Goal: Find specific fact: Find contact information

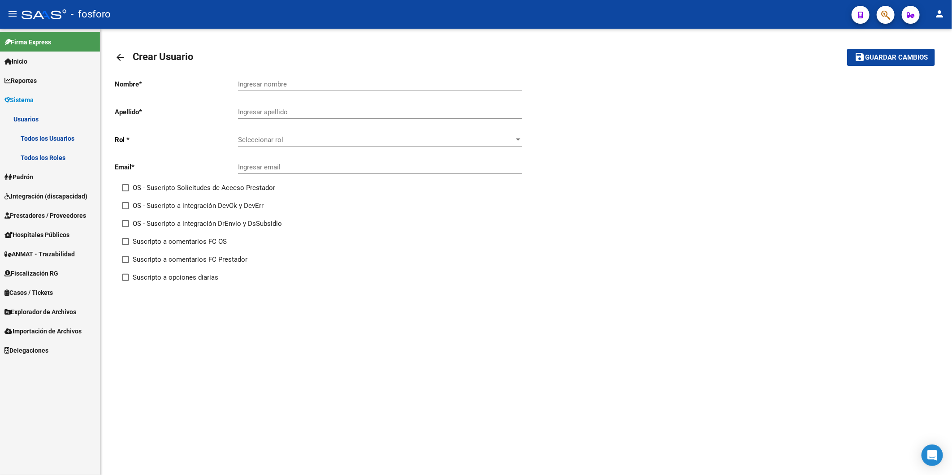
click at [120, 56] on mat-icon "arrow_back" at bounding box center [120, 57] width 11 height 11
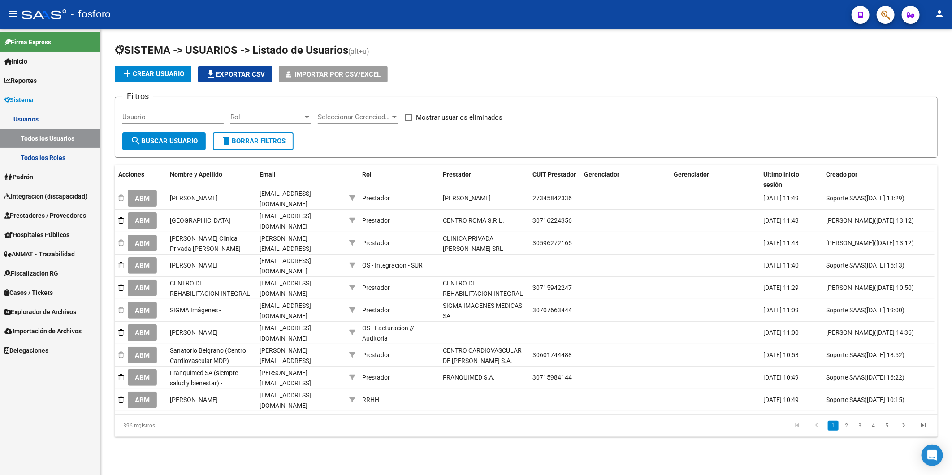
click at [22, 80] on span "Reportes" at bounding box center [20, 81] width 32 height 10
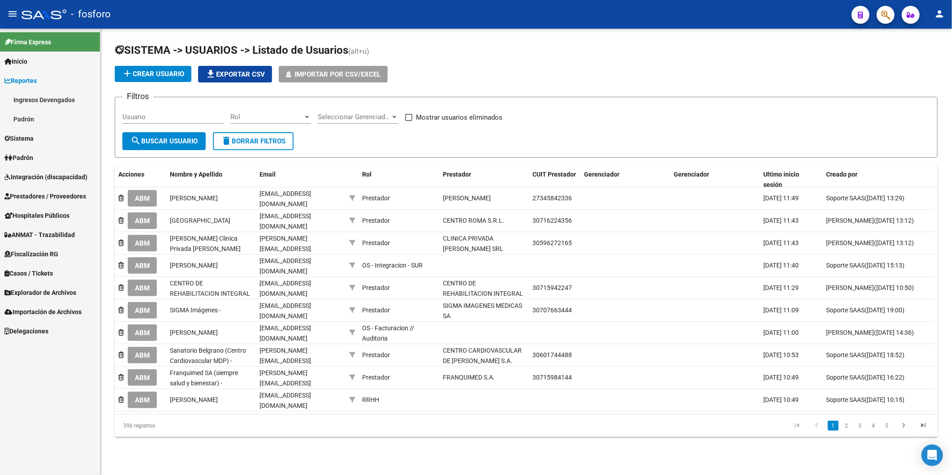
click at [28, 77] on span "Reportes" at bounding box center [20, 81] width 32 height 10
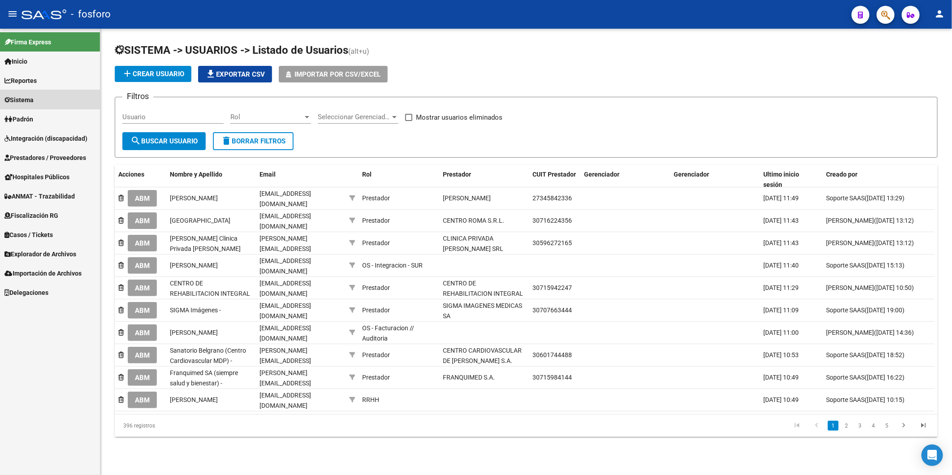
click at [28, 99] on span "Sistema" at bounding box center [18, 100] width 29 height 10
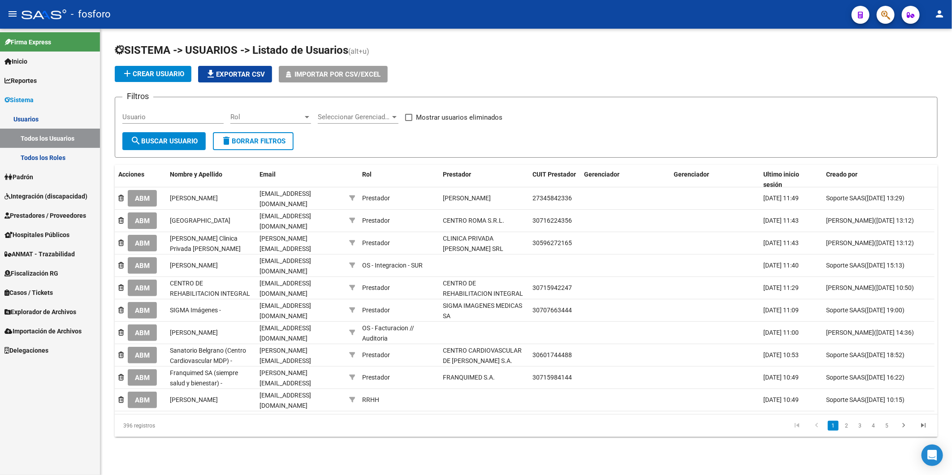
click at [32, 119] on link "Usuarios" at bounding box center [50, 118] width 100 height 19
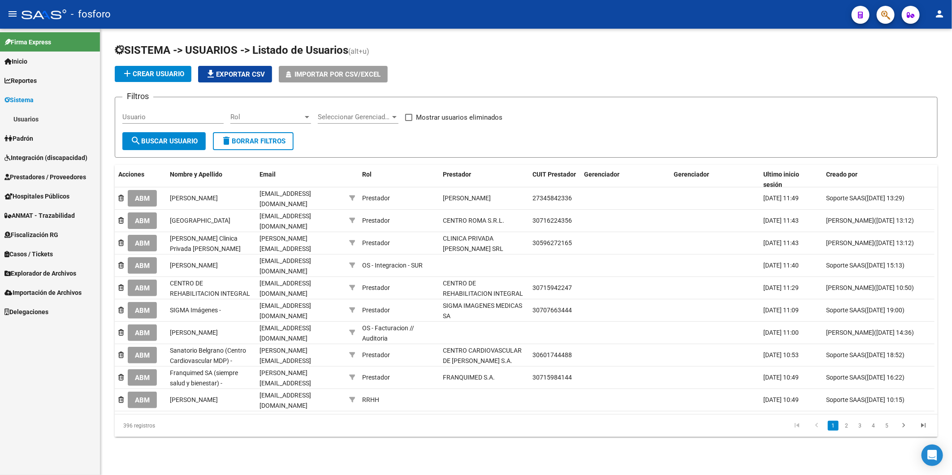
click at [38, 120] on link "Usuarios" at bounding box center [50, 118] width 100 height 19
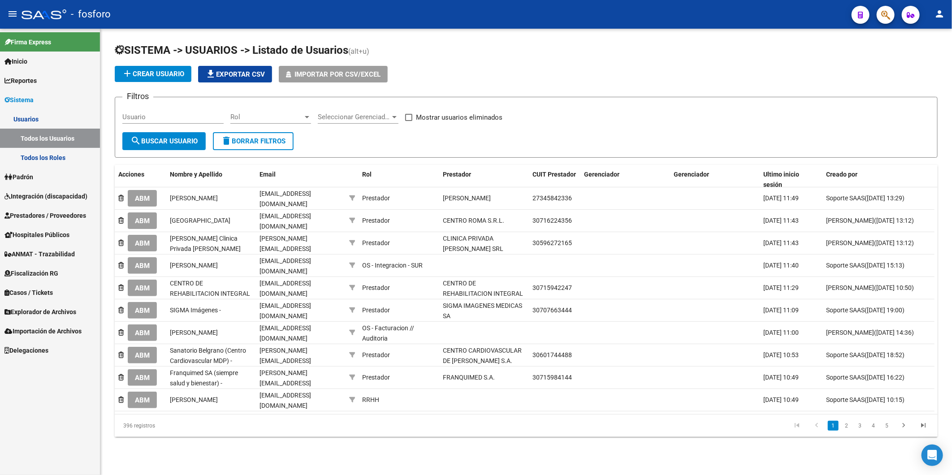
click at [42, 136] on link "Todos los Usuarios" at bounding box center [50, 138] width 100 height 19
click at [149, 117] on input "Usuario" at bounding box center [172, 117] width 101 height 8
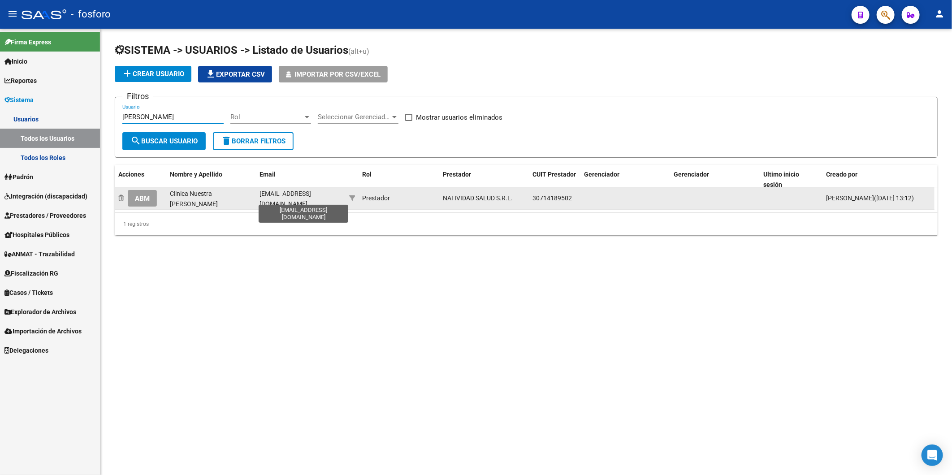
type input "[PERSON_NAME]"
drag, startPoint x: 258, startPoint y: 200, endPoint x: 341, endPoint y: 202, distance: 82.9
click at [341, 202] on datatable-body-cell "[EMAIL_ADDRESS][DOMAIN_NAME]" at bounding box center [301, 198] width 90 height 22
copy span "[EMAIL_ADDRESS][DOMAIN_NAME]"
